Goal: Information Seeking & Learning: Learn about a topic

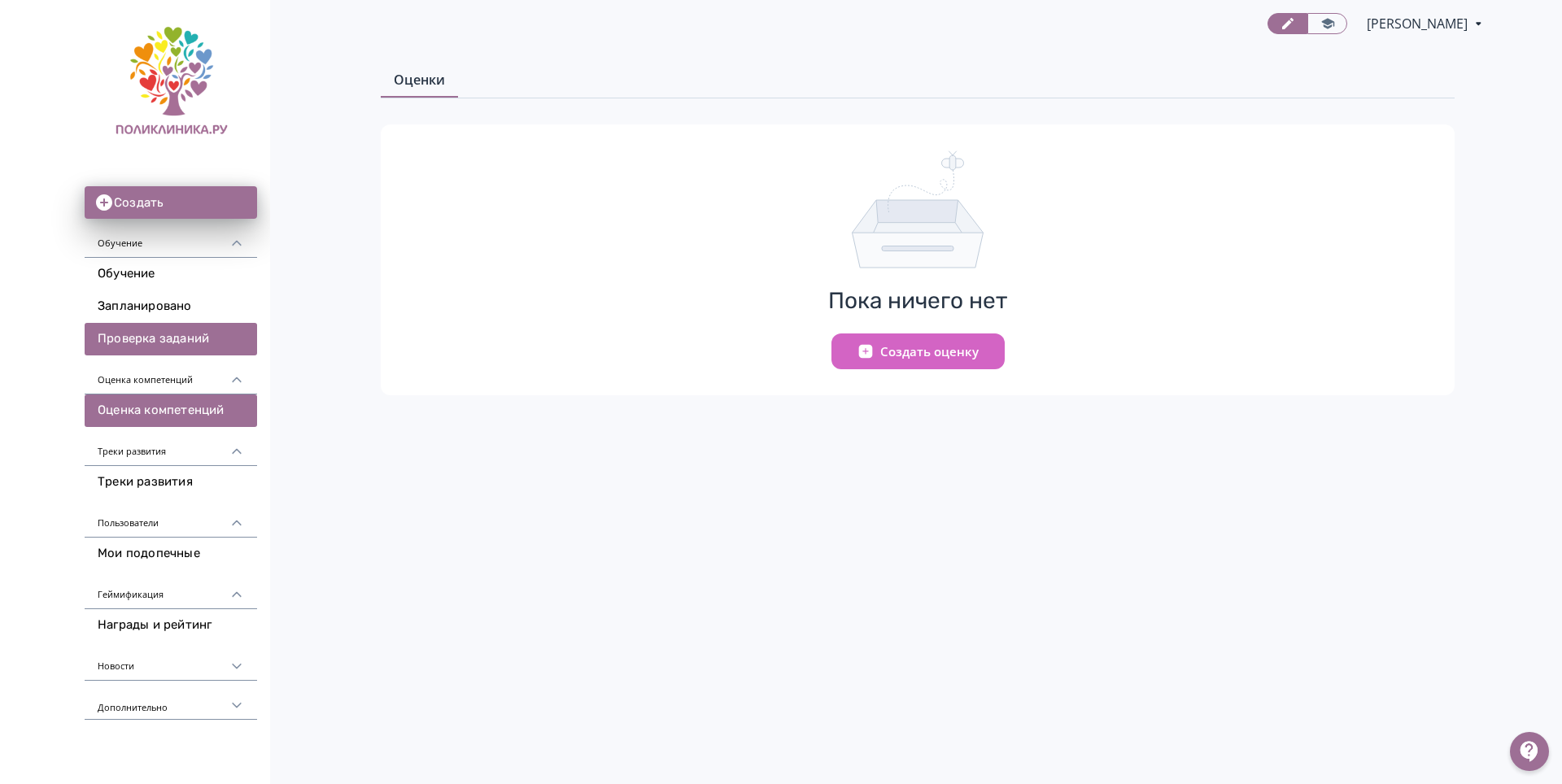
click at [148, 333] on link "Проверка заданий" at bounding box center [170, 339] width 172 height 32
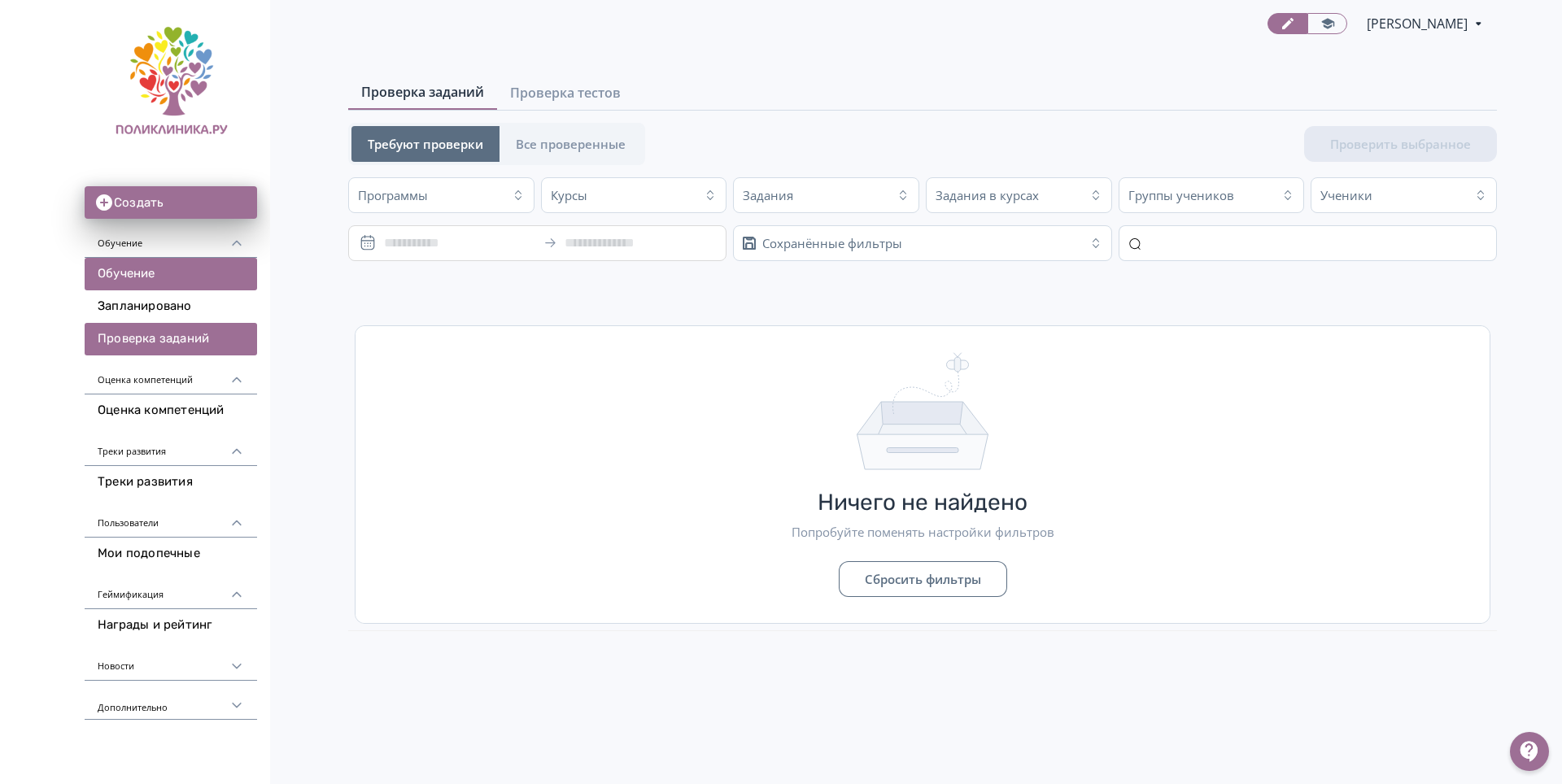
click at [109, 282] on link "Обучение" at bounding box center [170, 273] width 172 height 32
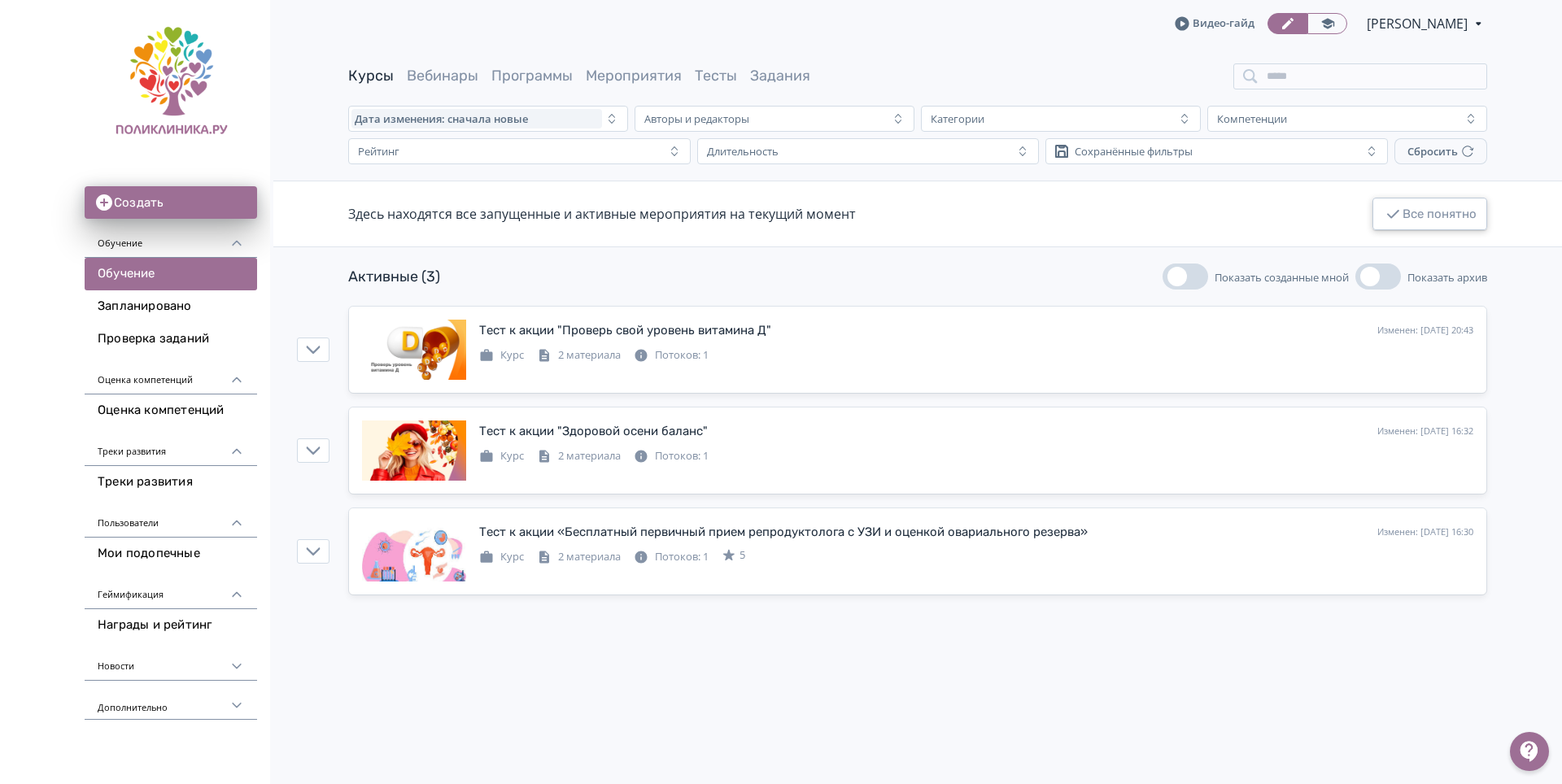
click at [1427, 221] on button "Все понятно" at bounding box center [1430, 213] width 115 height 32
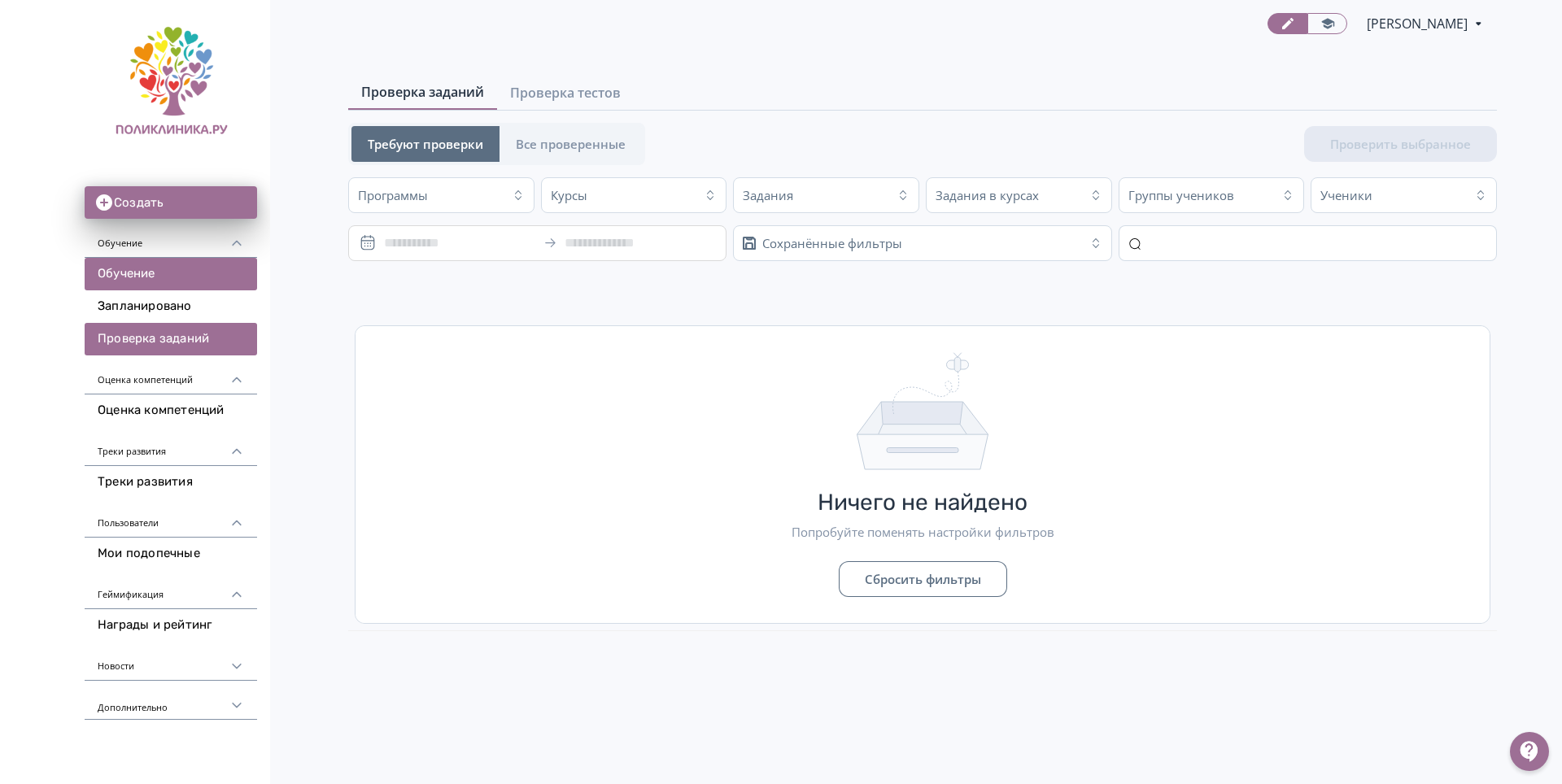
click at [137, 270] on link "Обучение" at bounding box center [170, 273] width 172 height 32
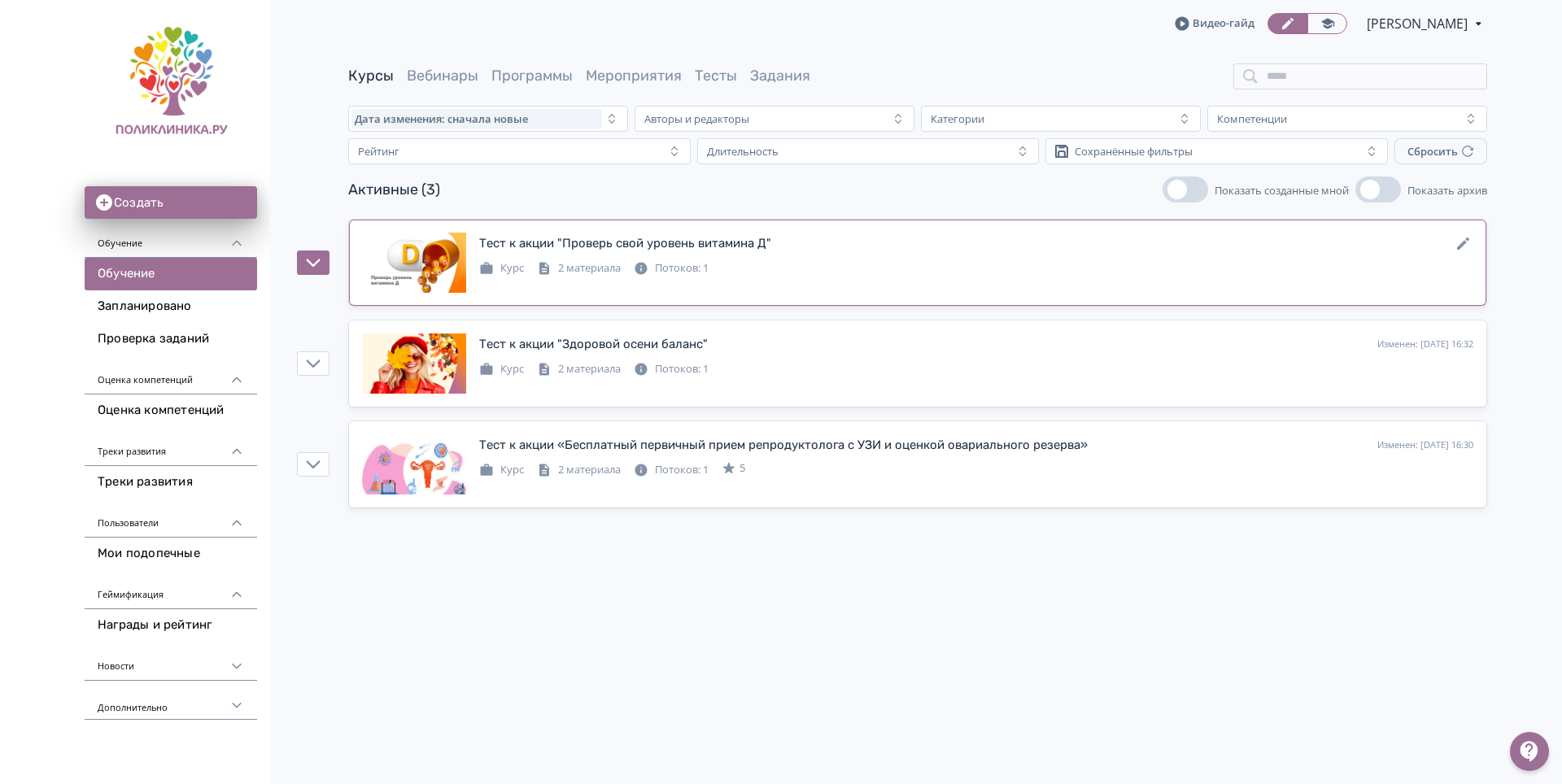
click at [593, 271] on div "2 материала" at bounding box center [579, 268] width 84 height 17
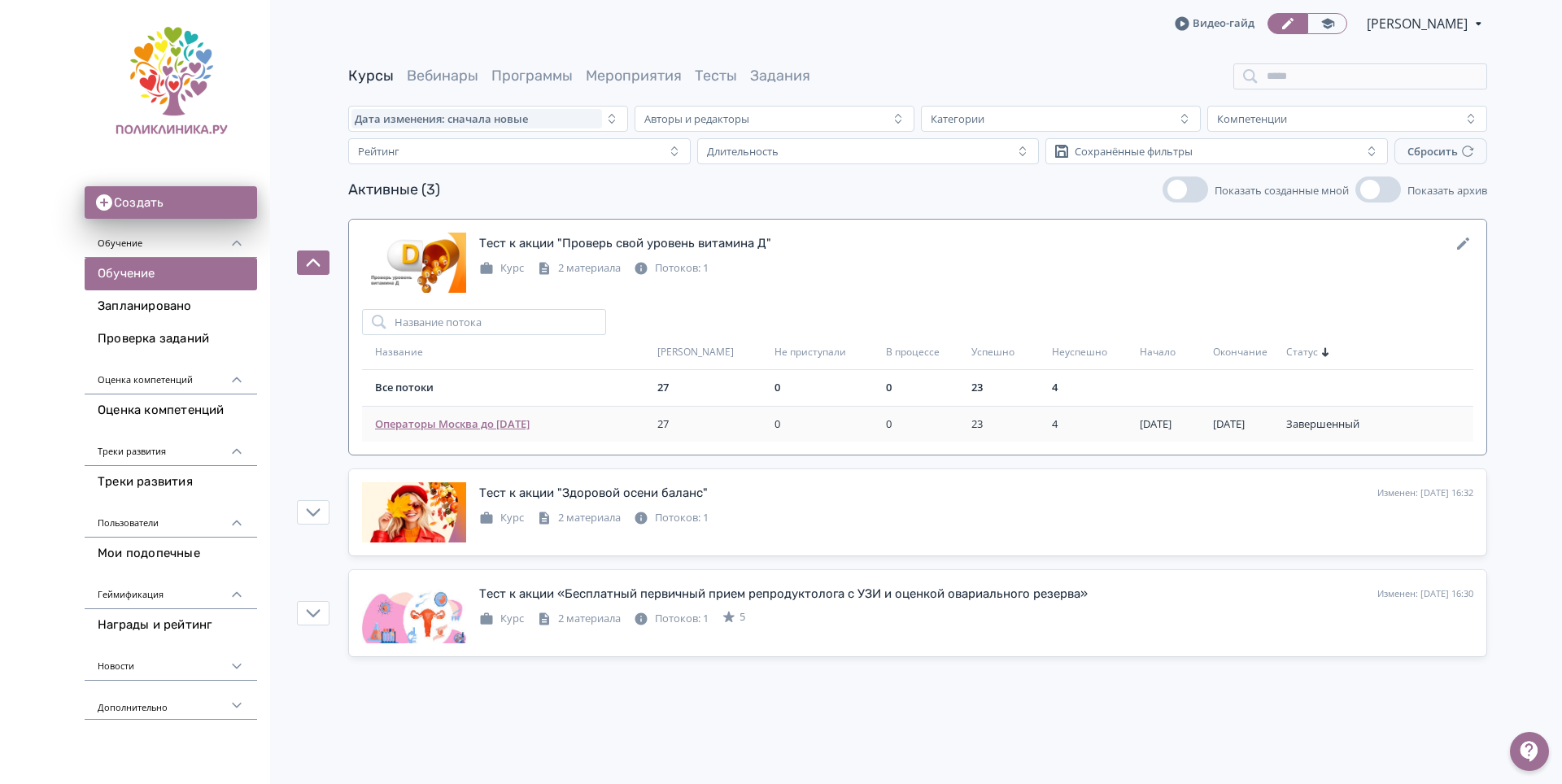
click at [517, 427] on span "Операторы Москва до [DATE]" at bounding box center [513, 424] width 276 height 17
